Goal: Information Seeking & Learning: Learn about a topic

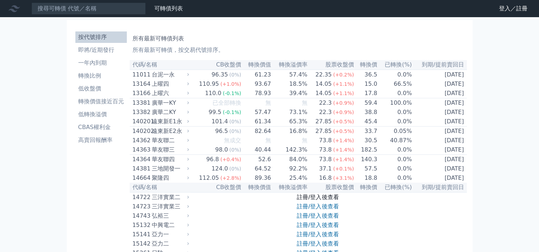
click at [316, 200] on link "註冊/登入後查看" at bounding box center [318, 197] width 42 height 7
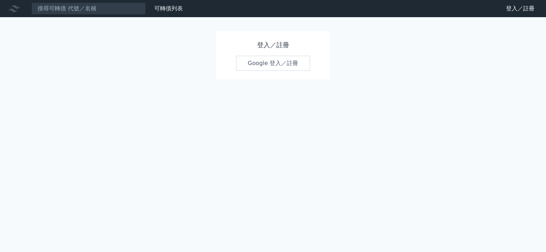
click at [272, 62] on link "Google 登入／註冊" at bounding box center [273, 63] width 74 height 15
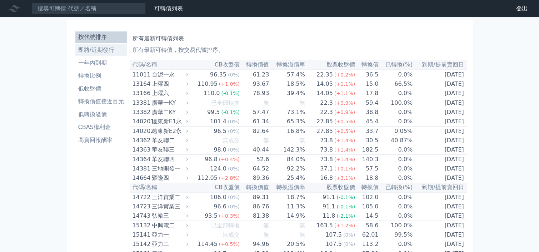
click at [91, 47] on li "即將/近期發行" at bounding box center [100, 50] width 51 height 9
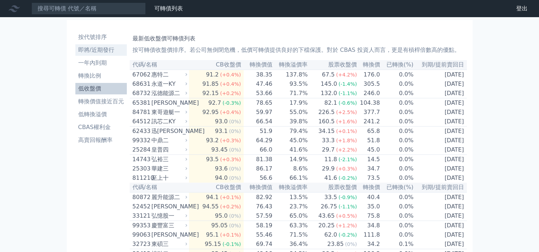
click at [107, 47] on li "即將/近期發行" at bounding box center [100, 50] width 51 height 9
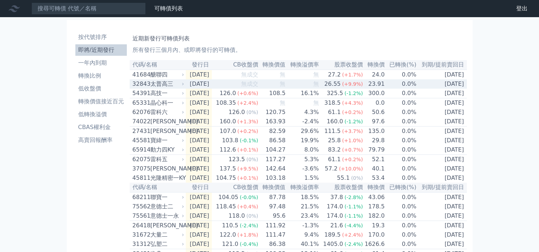
click at [420, 84] on td "[DATE]" at bounding box center [442, 83] width 50 height 9
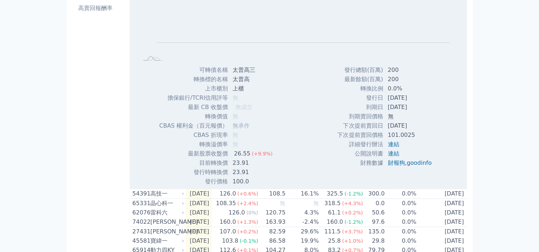
scroll to position [133, 0]
click at [388, 146] on link "連結" at bounding box center [392, 143] width 11 height 7
click at [392, 154] on link "連結" at bounding box center [392, 152] width 11 height 7
